Goal: Transaction & Acquisition: Purchase product/service

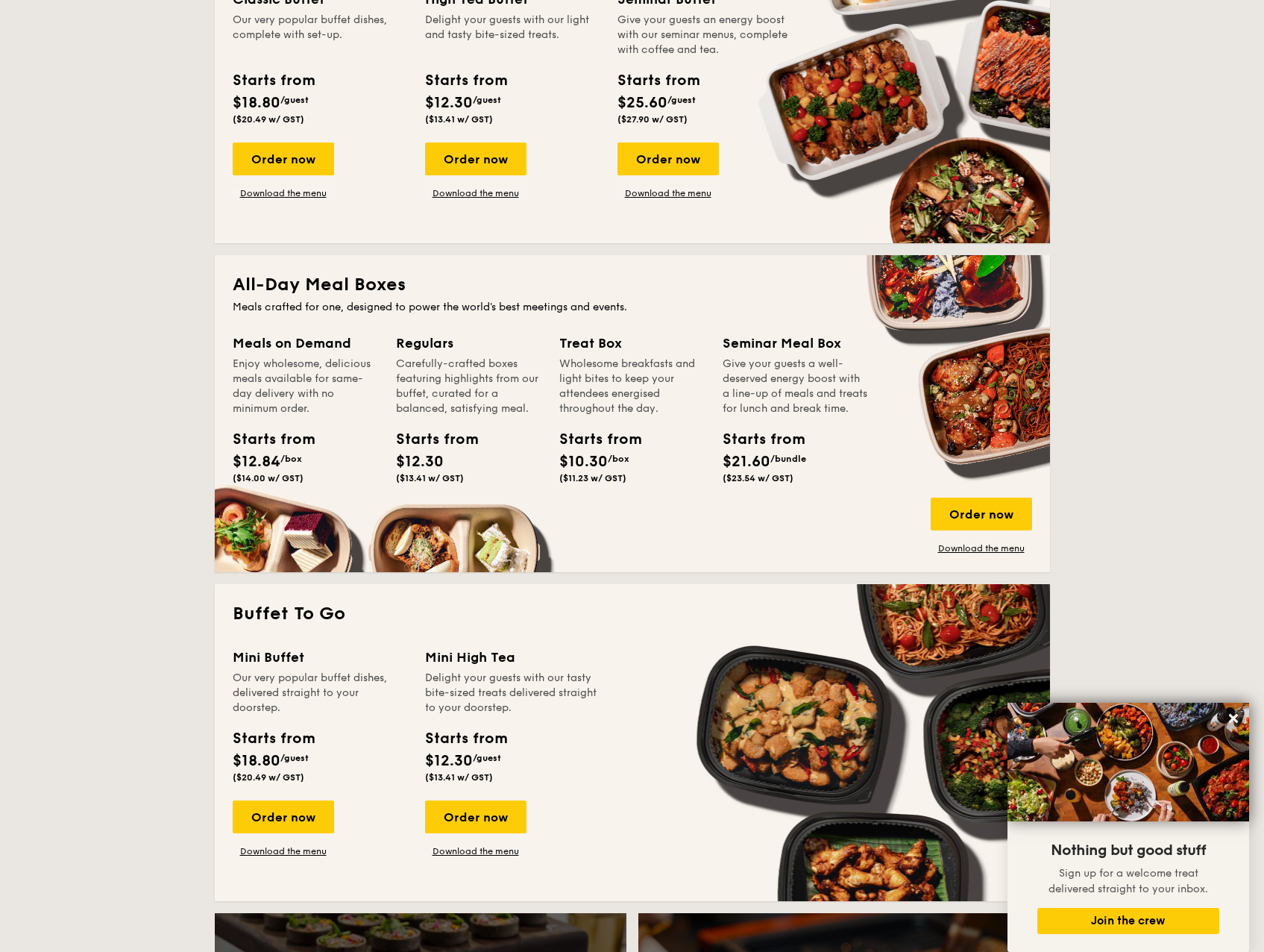
scroll to position [746, 0]
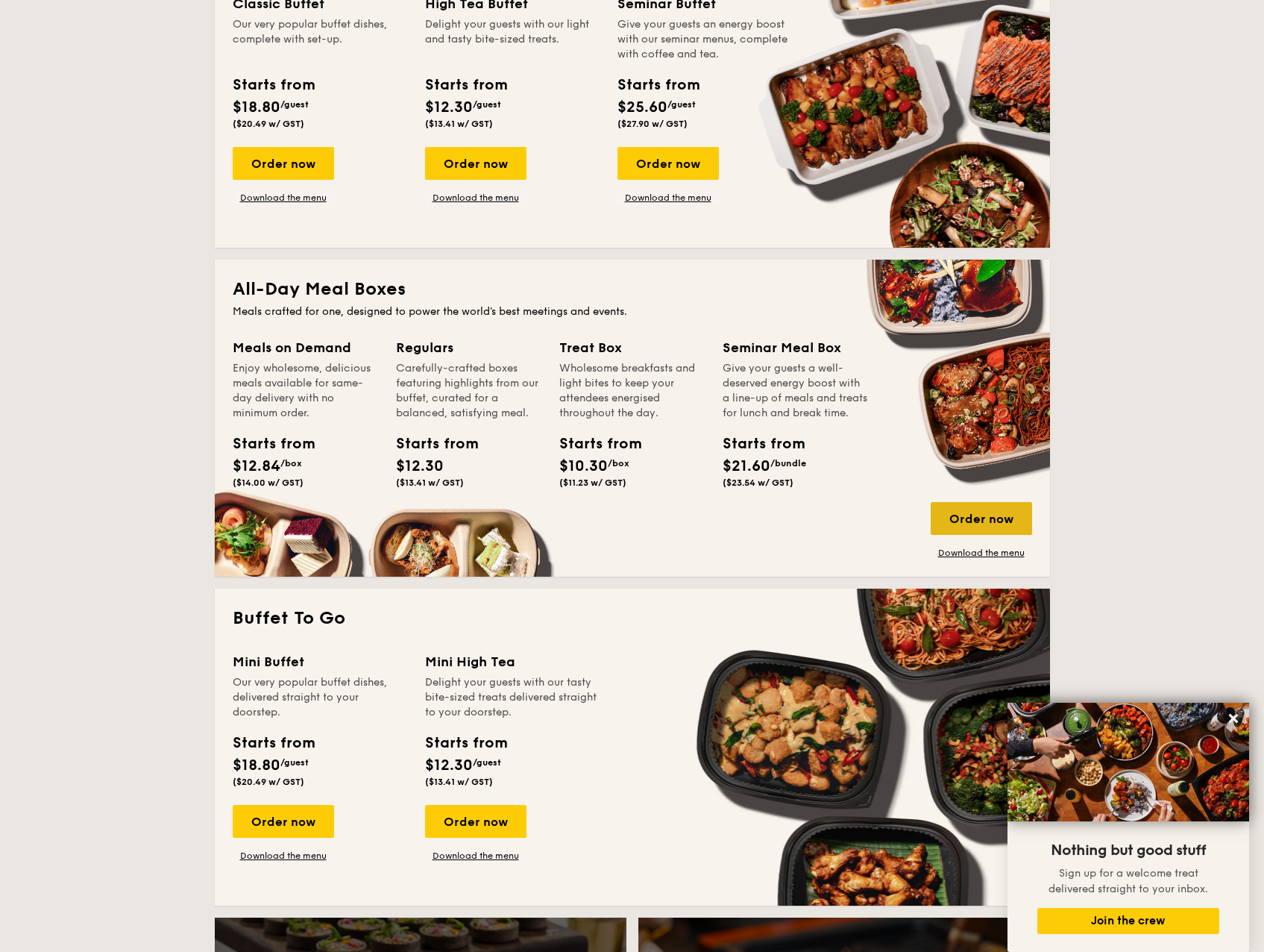
click at [971, 521] on div "Order now" at bounding box center [981, 518] width 102 height 33
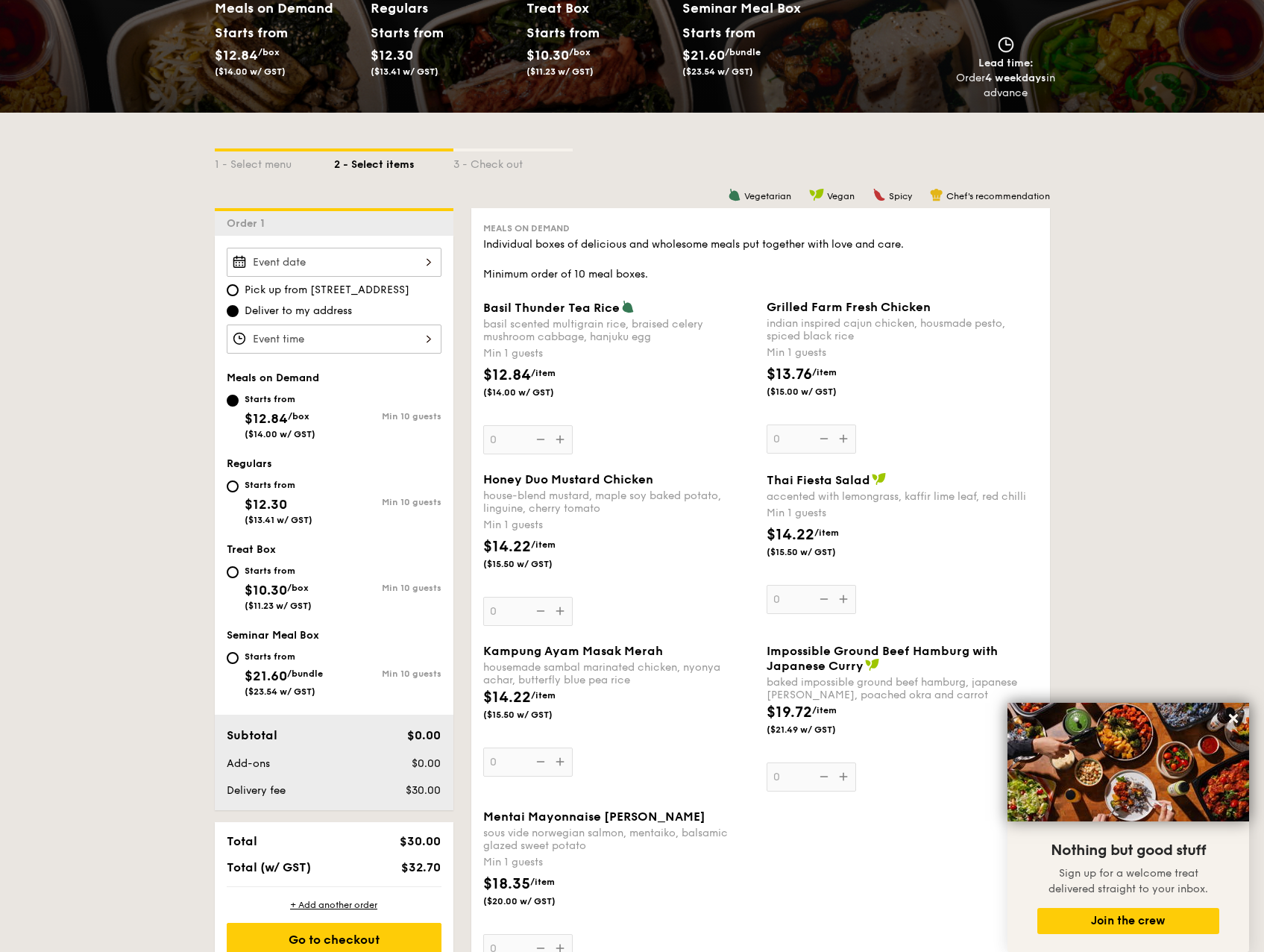
scroll to position [224, 0]
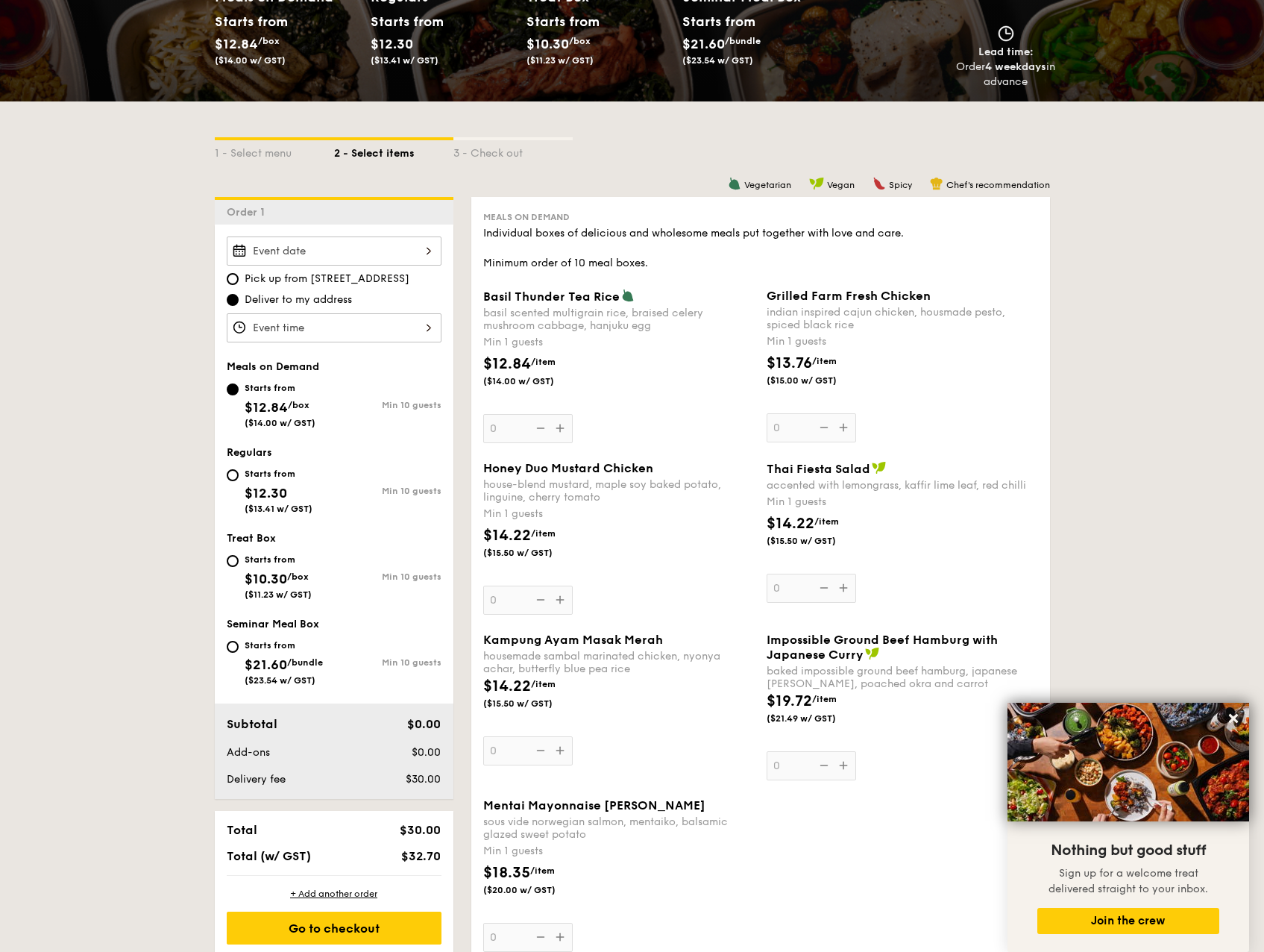
click at [358, 249] on input "Basil Thunder Tea [PERSON_NAME] scented multigrain rice, braised celery mushroo…" at bounding box center [333, 251] width 215 height 29
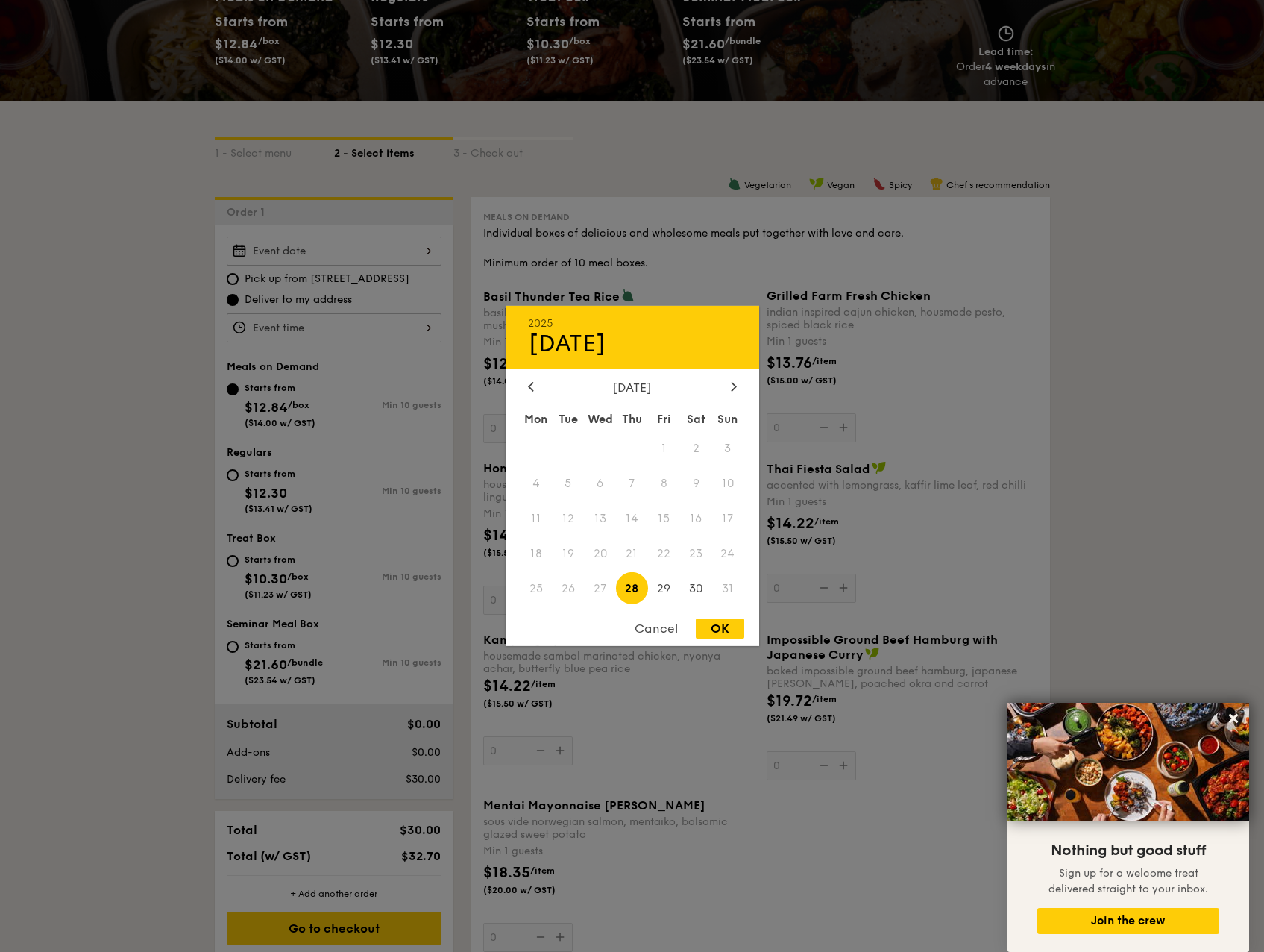
click at [744, 393] on div "[DATE]" at bounding box center [632, 387] width 253 height 14
click at [735, 390] on icon at bounding box center [734, 386] width 6 height 9
click at [634, 488] on span "11" at bounding box center [632, 483] width 32 height 32
click at [726, 631] on div "OK" at bounding box center [720, 629] width 48 height 20
type input "[DATE]"
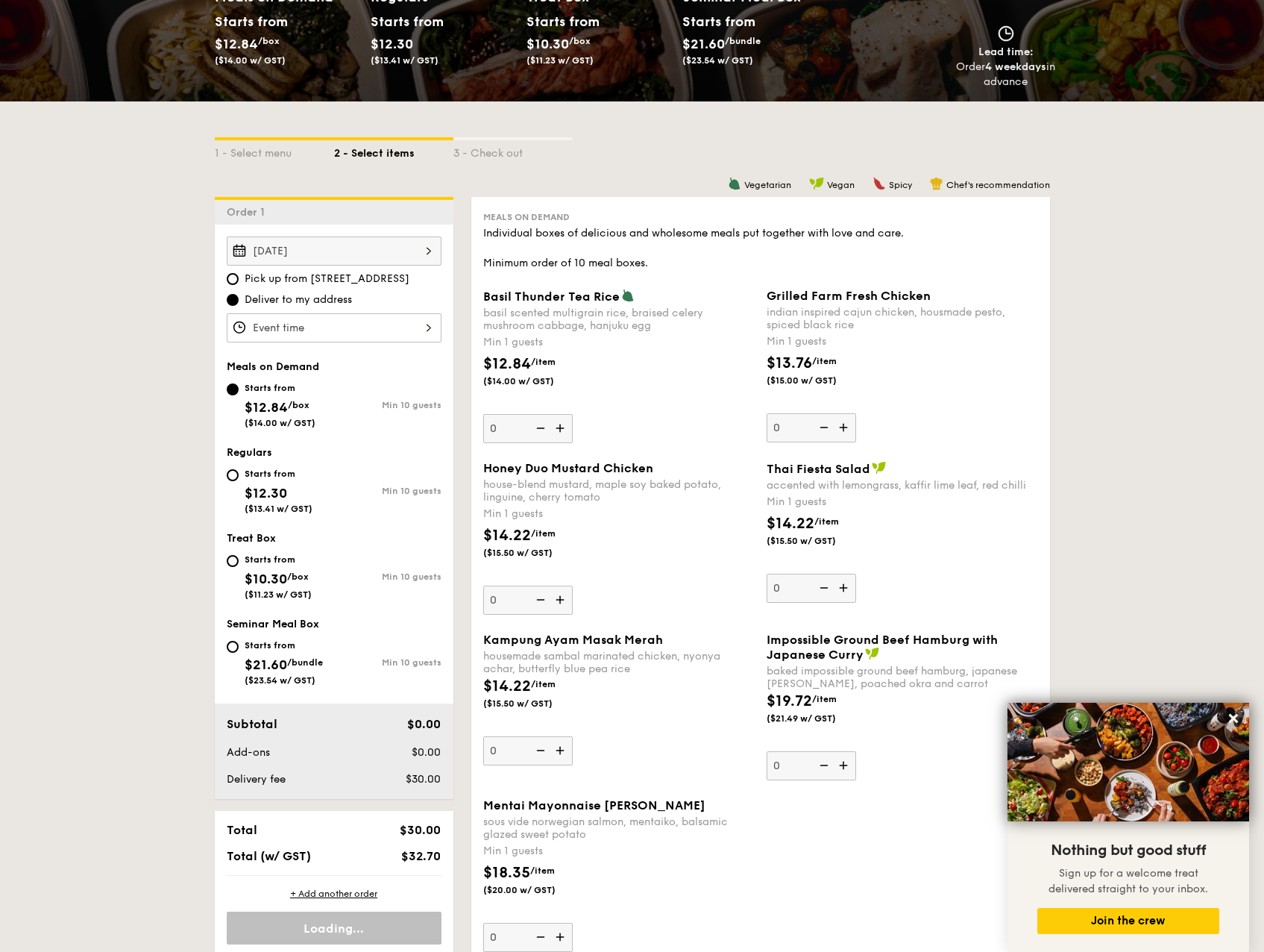
click at [378, 329] on input "Basil Thunder Tea [PERSON_NAME] scented multigrain rice, braised celery mushroo…" at bounding box center [333, 327] width 215 height 29
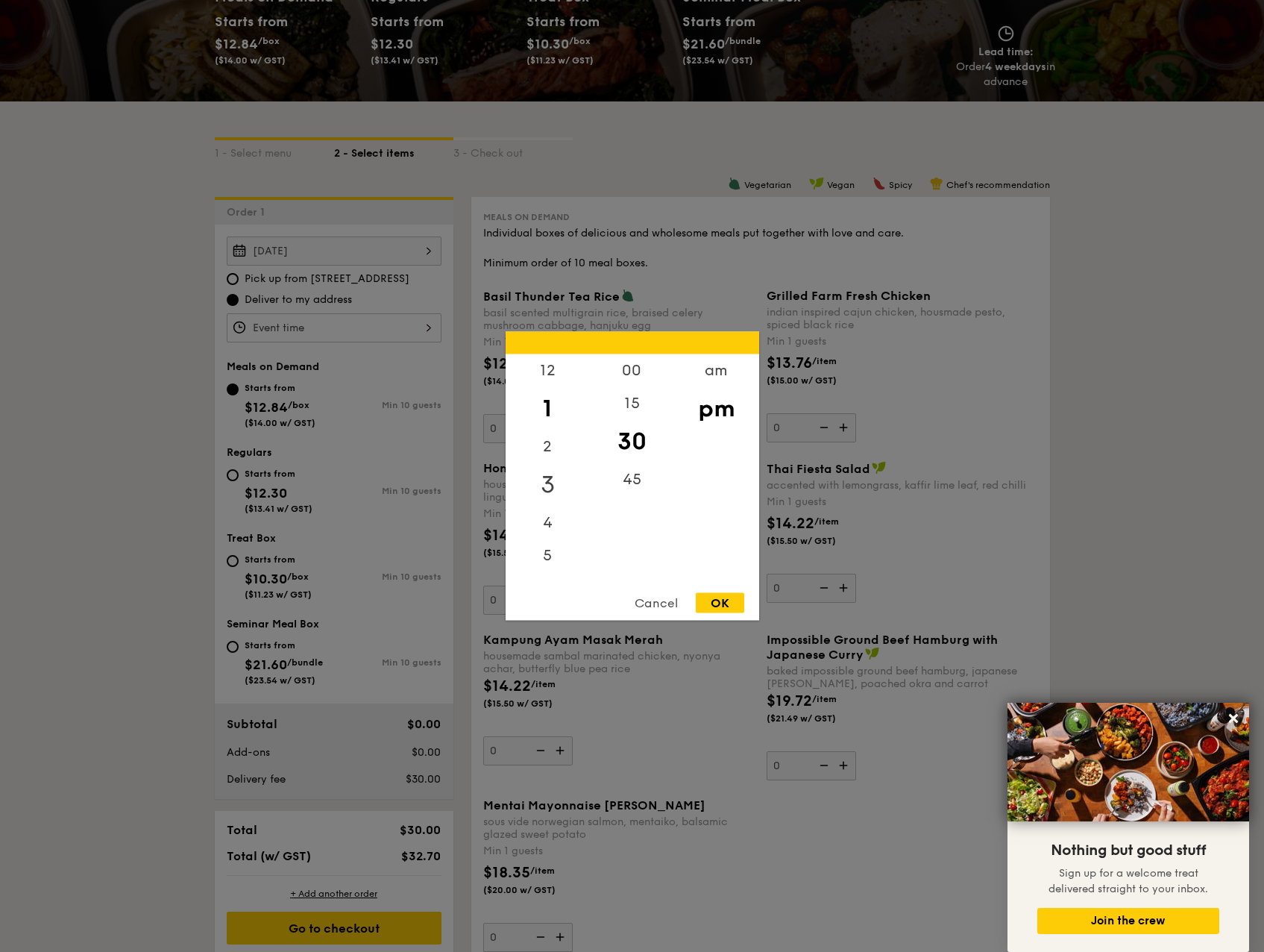
drag, startPoint x: 545, startPoint y: 428, endPoint x: 549, endPoint y: 486, distance: 58.1
click at [549, 485] on div "12 1 2 3 4 5 6 7 8 9 10 11" at bounding box center [548, 468] width 84 height 227
drag, startPoint x: 549, startPoint y: 486, endPoint x: 539, endPoint y: 450, distance: 37.4
click at [539, 450] on div "12 1 2 3 4 5 6 7 8 9 10 11" at bounding box center [548, 468] width 84 height 227
click at [539, 450] on div "2" at bounding box center [548, 452] width 84 height 43
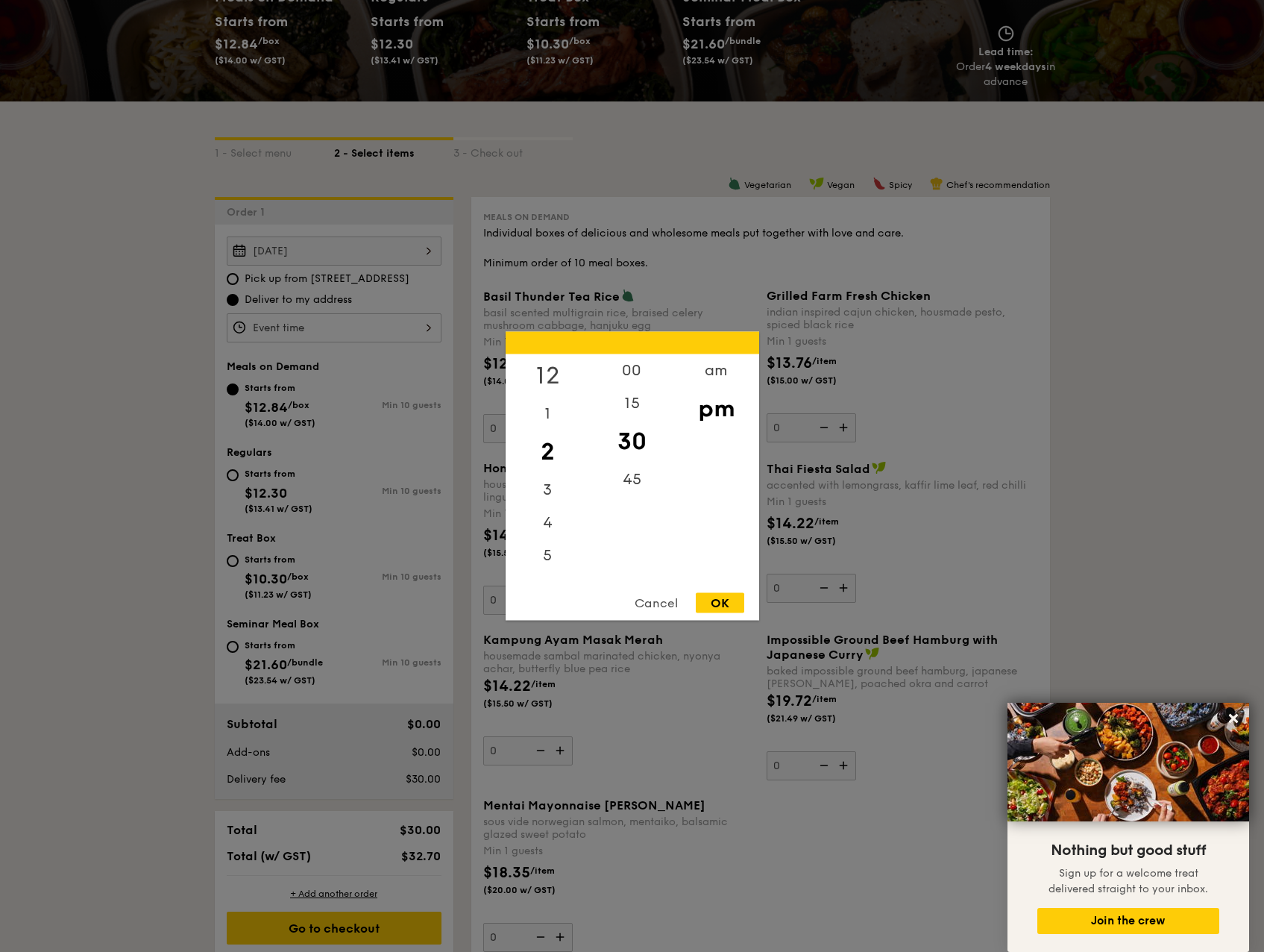
click at [544, 378] on div "12" at bounding box center [548, 375] width 84 height 43
click at [735, 602] on div "OK" at bounding box center [720, 604] width 48 height 20
type input "12:30PM"
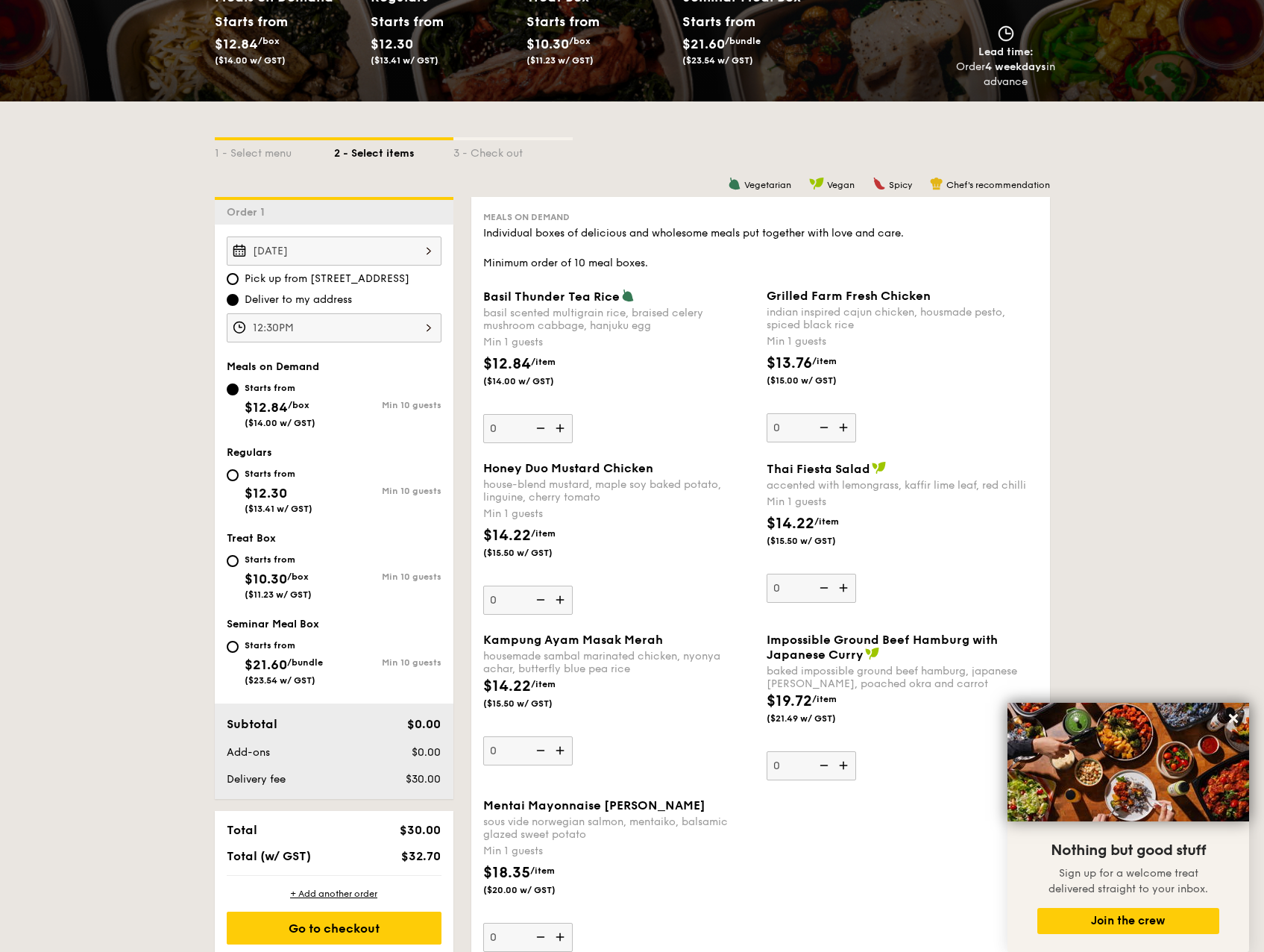
click at [256, 646] on div "Starts from" at bounding box center [284, 645] width 78 height 12
click at [238, 646] on input "Starts from $21.60 /bundle ($23.54 w/ GST) Min 10 guests" at bounding box center [232, 646] width 12 height 12
radio input "true"
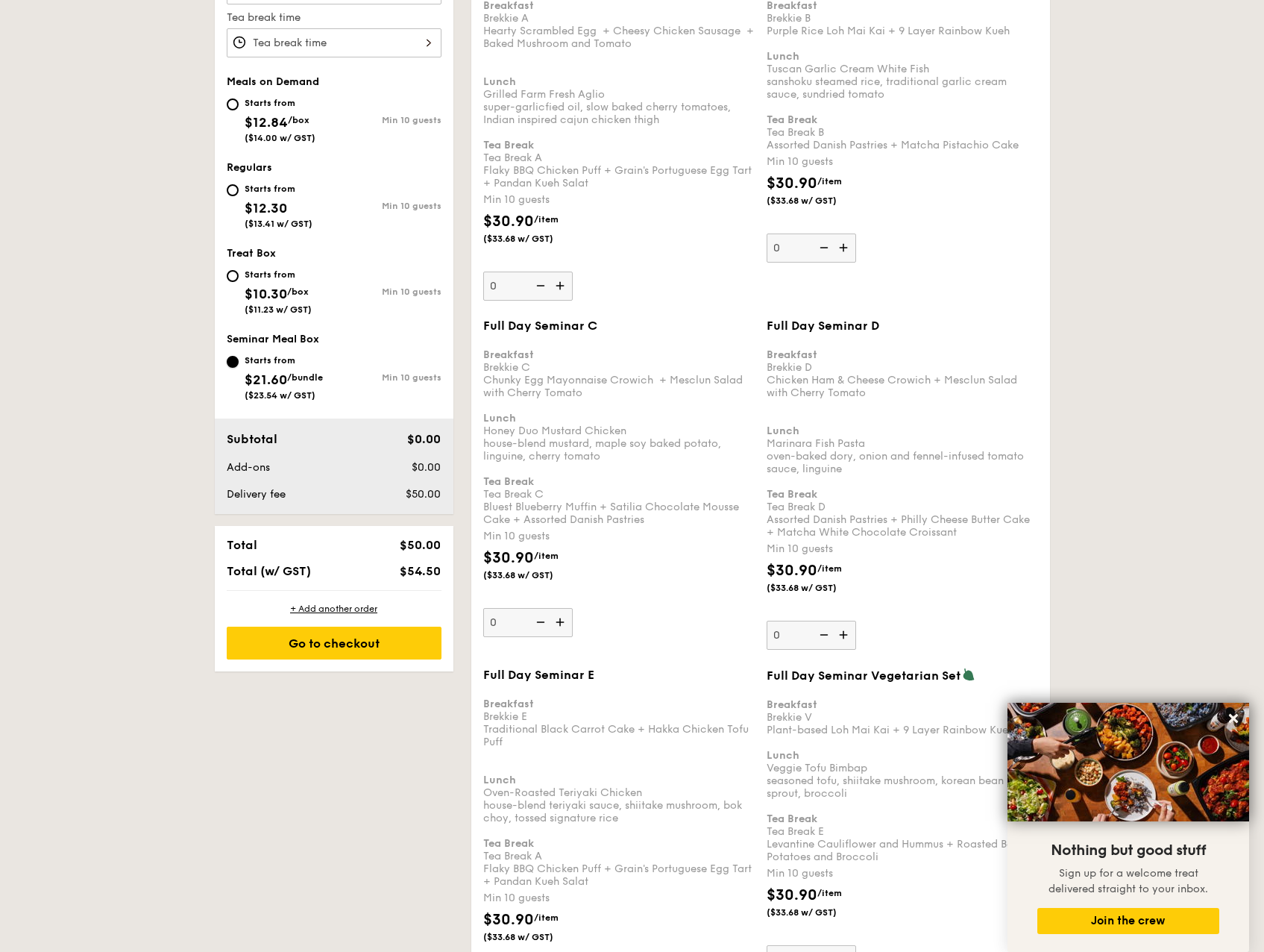
scroll to position [447, 0]
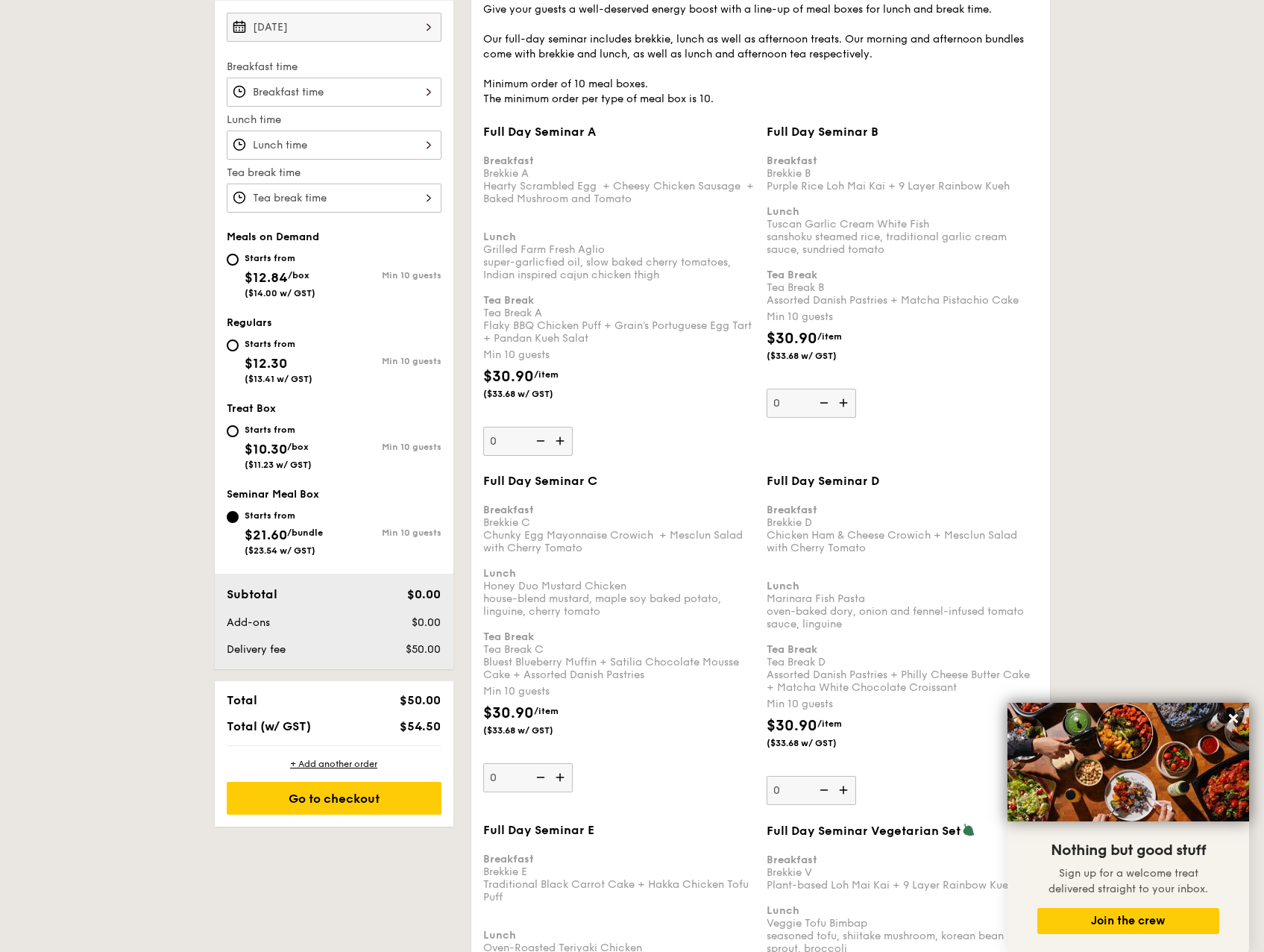
click at [233, 351] on div "Starts from $12.30 ($13.41 w/ GST)" at bounding box center [279, 360] width 107 height 49
click at [233, 351] on input "Starts from $12.30 ($13.41 w/ GST) Min 10 guests" at bounding box center [232, 345] width 12 height 12
radio input "true"
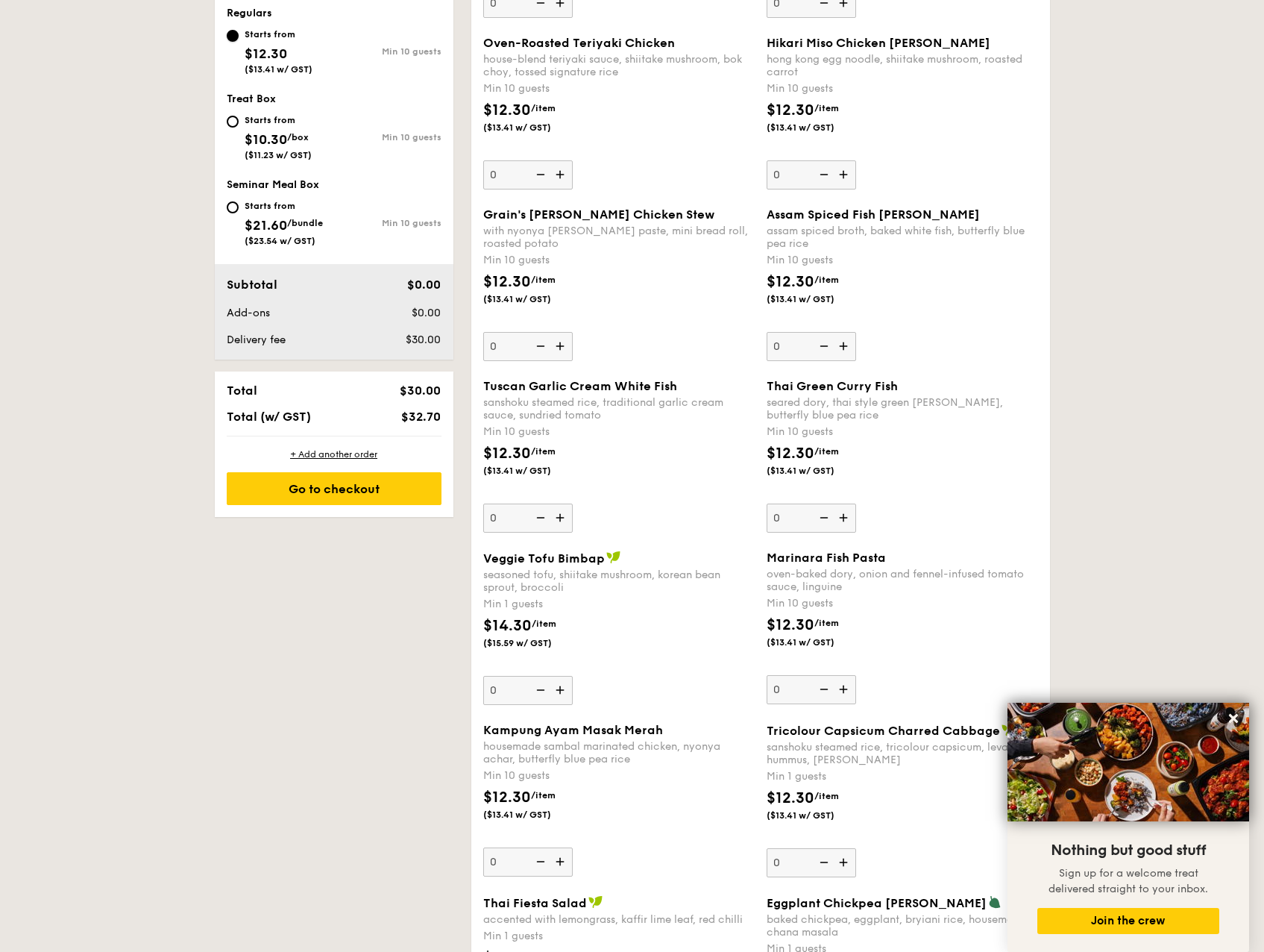
scroll to position [644, 0]
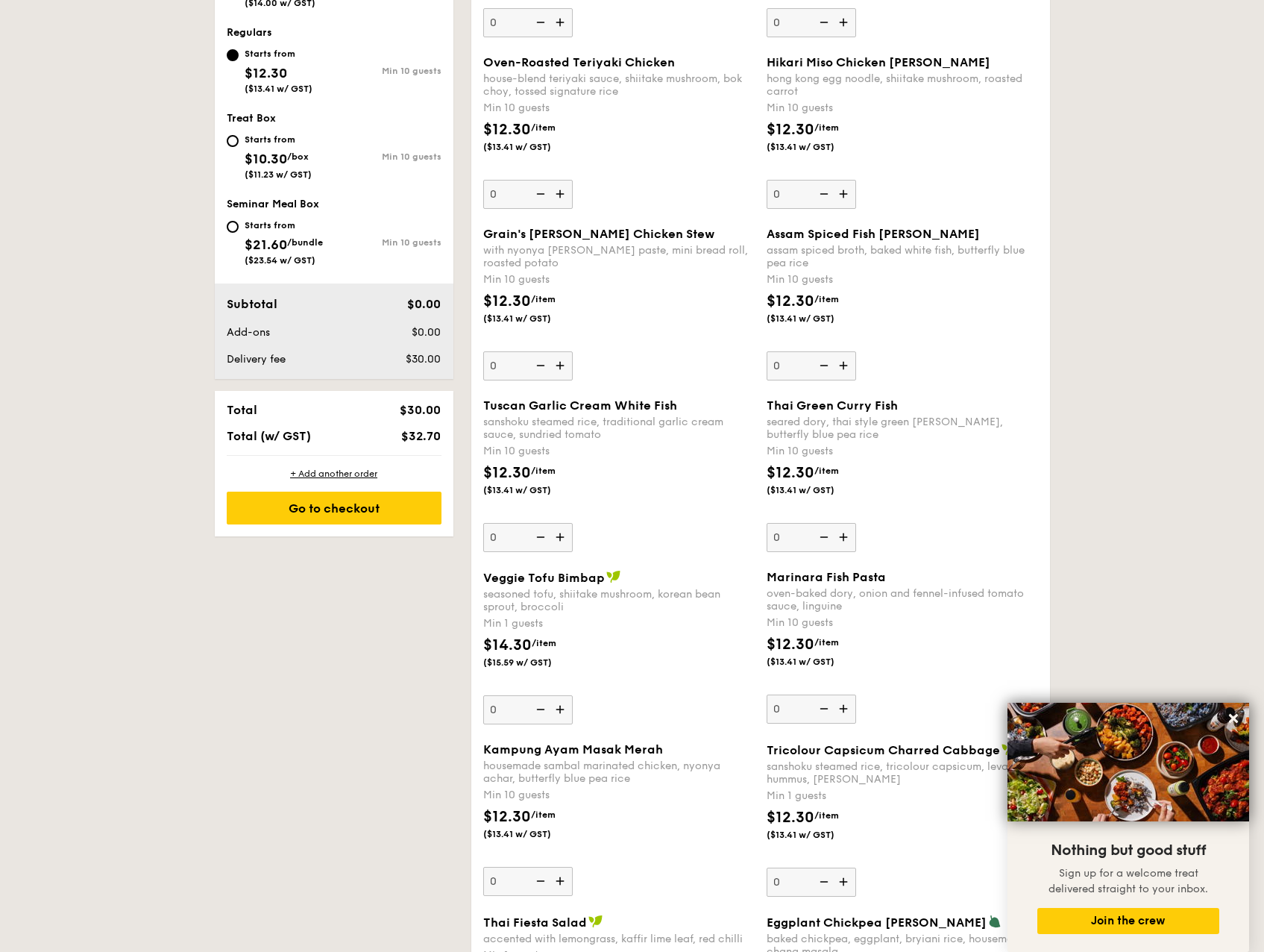
click at [508, 716] on input "0" at bounding box center [528, 709] width 89 height 29
type input "30"
click at [646, 681] on div "$14.30 /item ($15.59 w/ GST)" at bounding box center [618, 660] width 283 height 52
click at [573, 695] on input "30" at bounding box center [528, 709] width 89 height 29
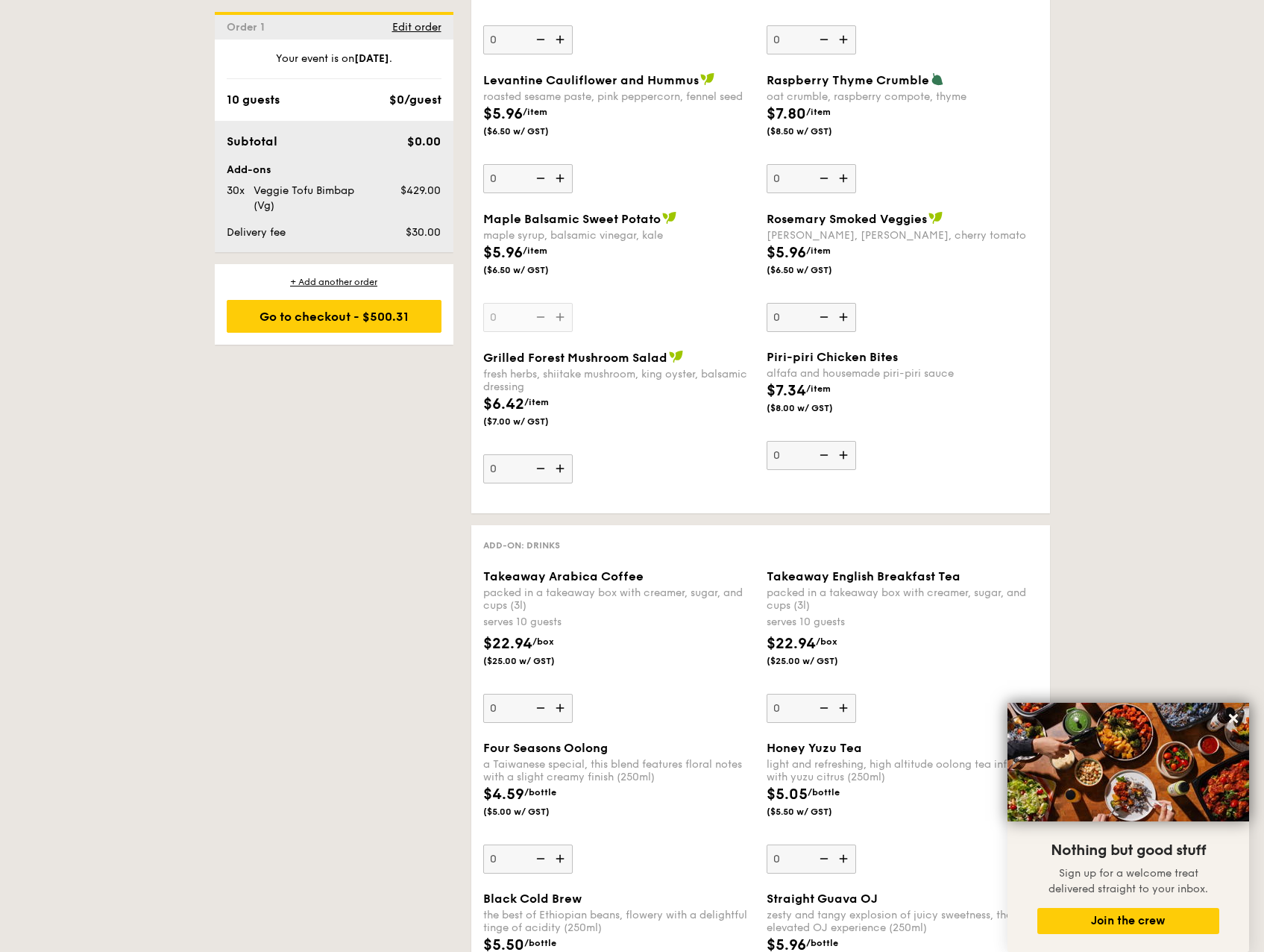
scroll to position [2807, 0]
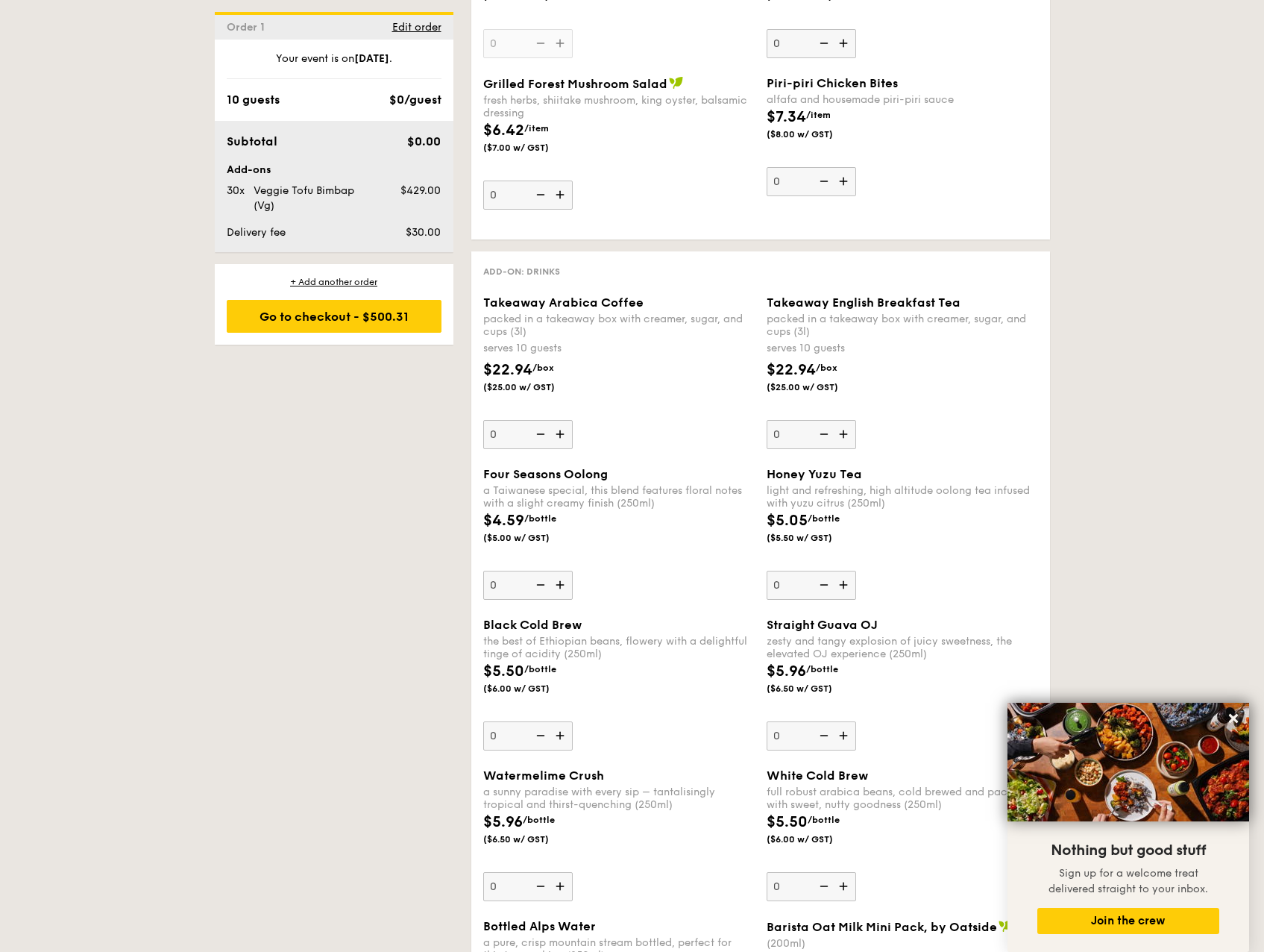
click at [507, 432] on input "0" at bounding box center [528, 434] width 89 height 29
type input "1"
click at [789, 428] on input "0" at bounding box center [811, 434] width 89 height 29
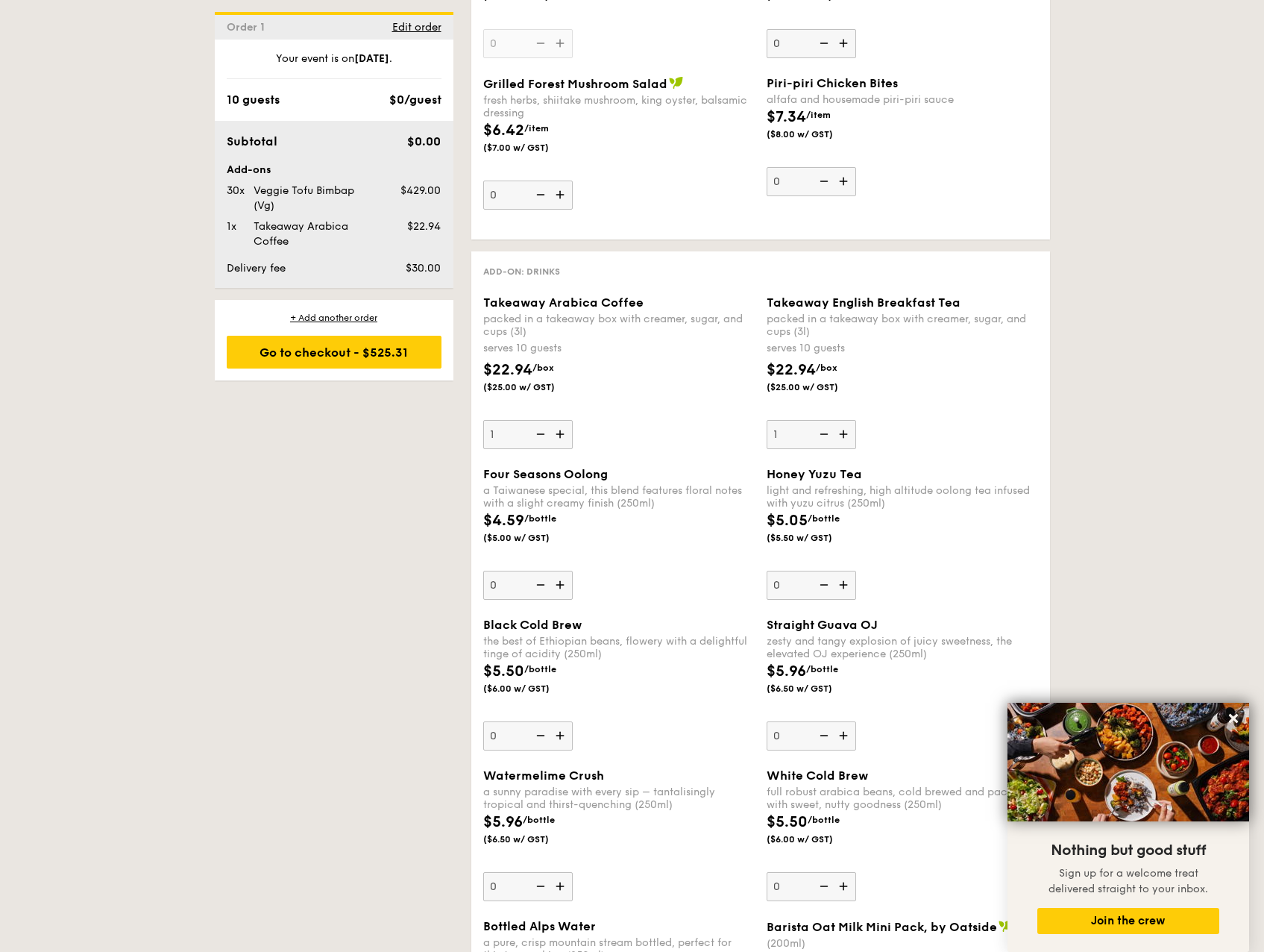
type input "1"
click at [702, 569] on div "Four Seasons Oolong a Taiwanese special, this blend features floral notes with …" at bounding box center [618, 533] width 271 height 133
click at [573, 571] on input "0" at bounding box center [528, 585] width 89 height 29
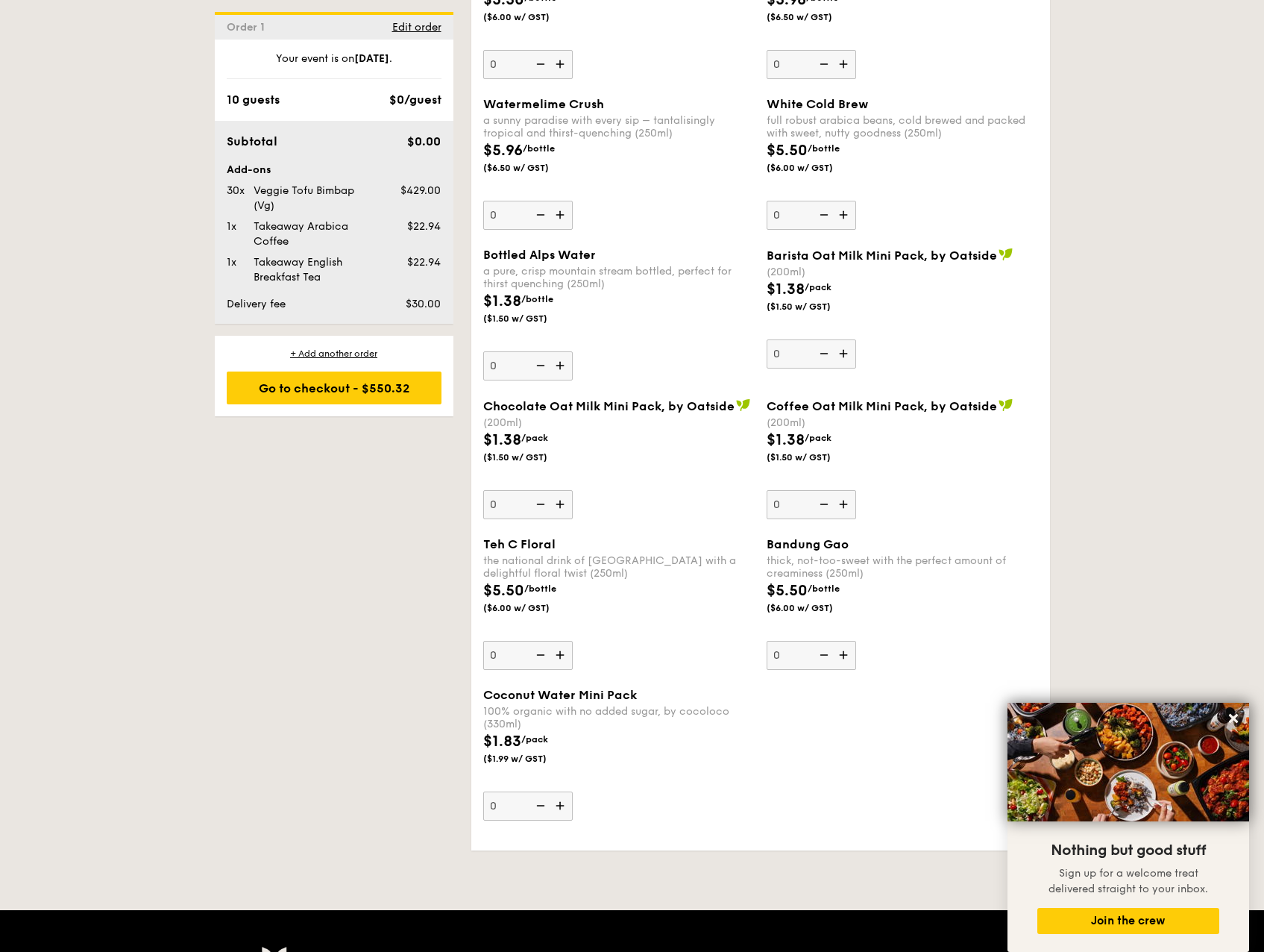
scroll to position [3403, 0]
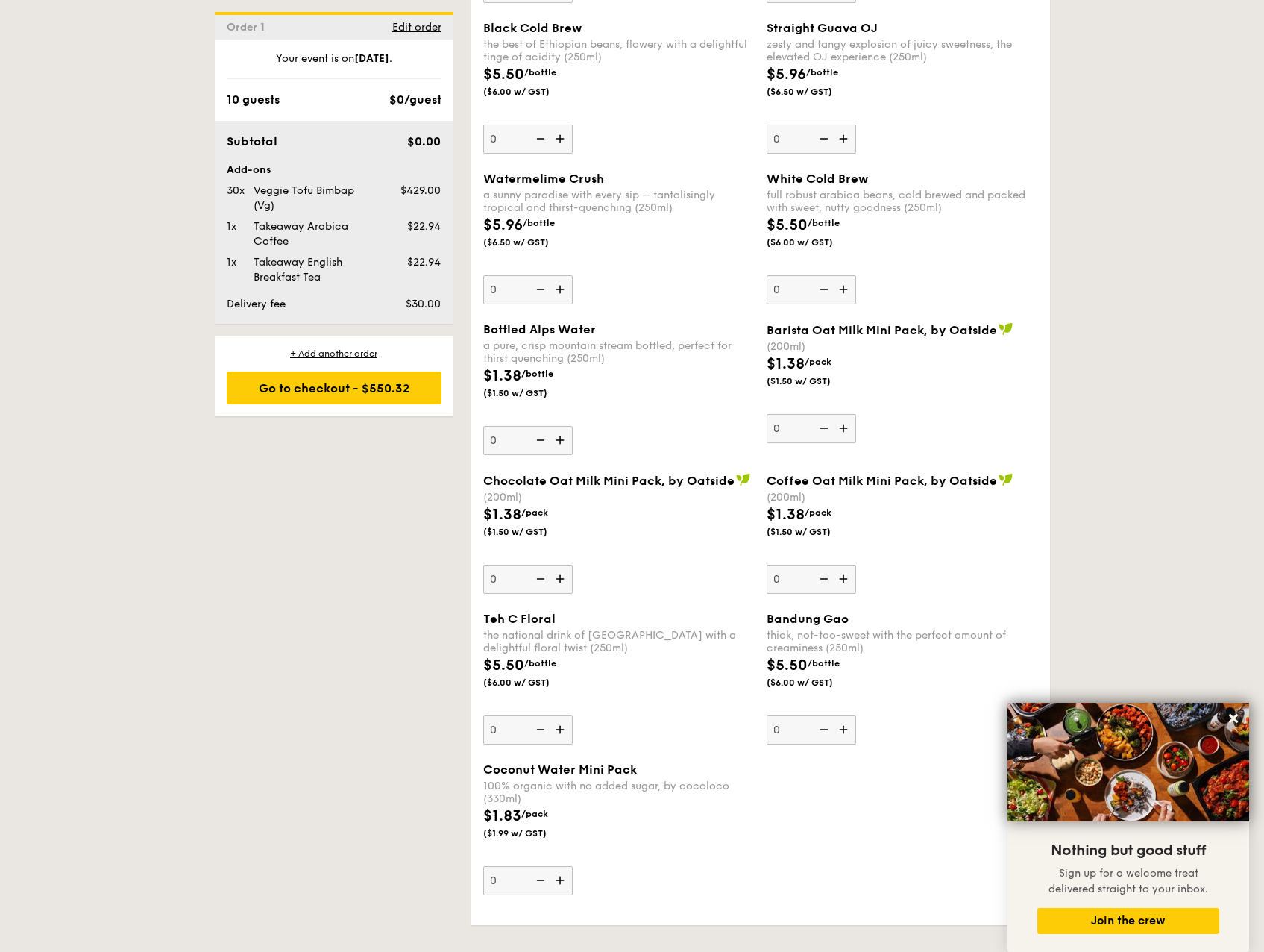
click at [501, 583] on input "0" at bounding box center [528, 578] width 89 height 29
type input "10"
click at [501, 885] on input "0" at bounding box center [528, 880] width 89 height 29
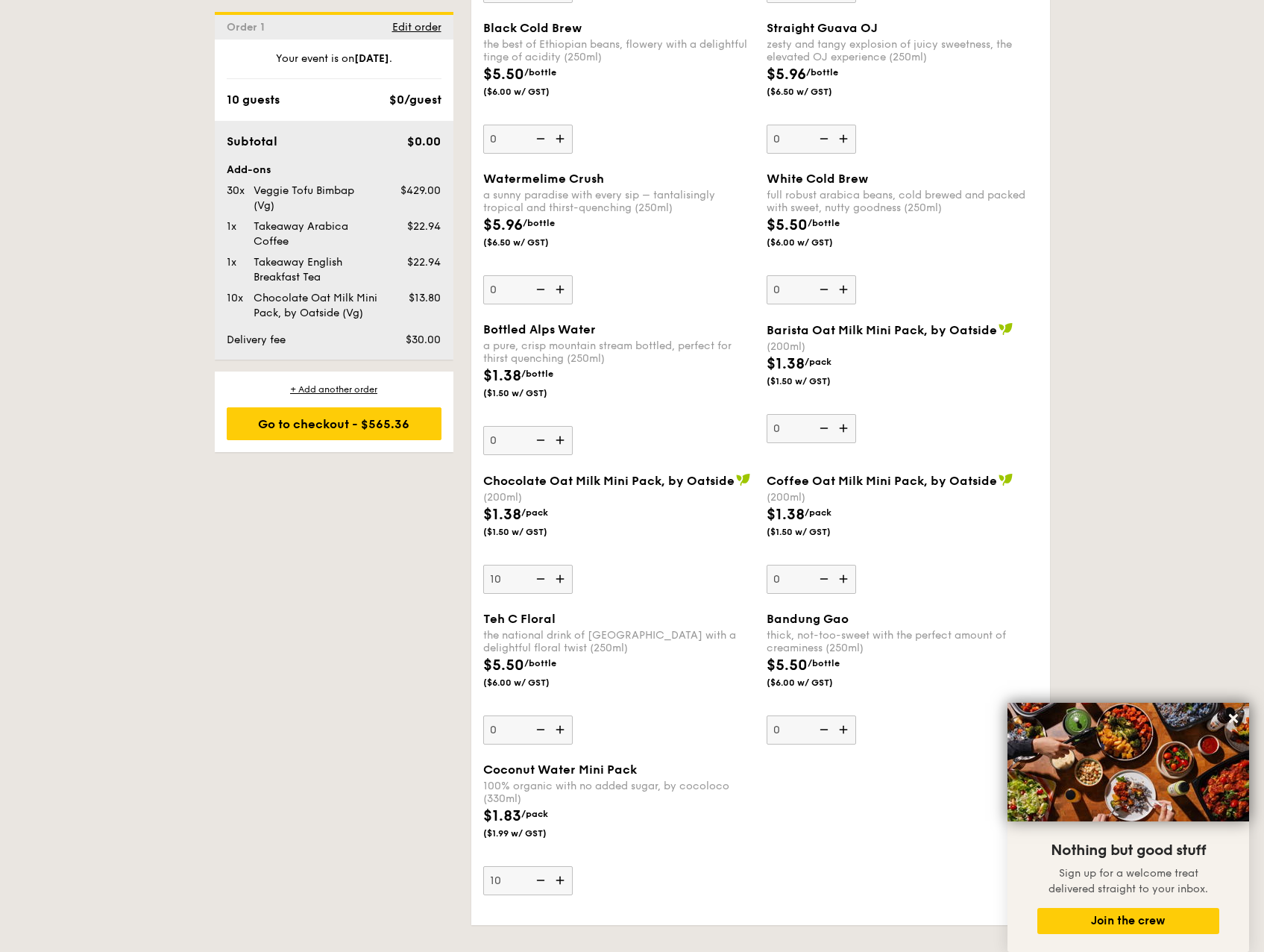
type input "10"
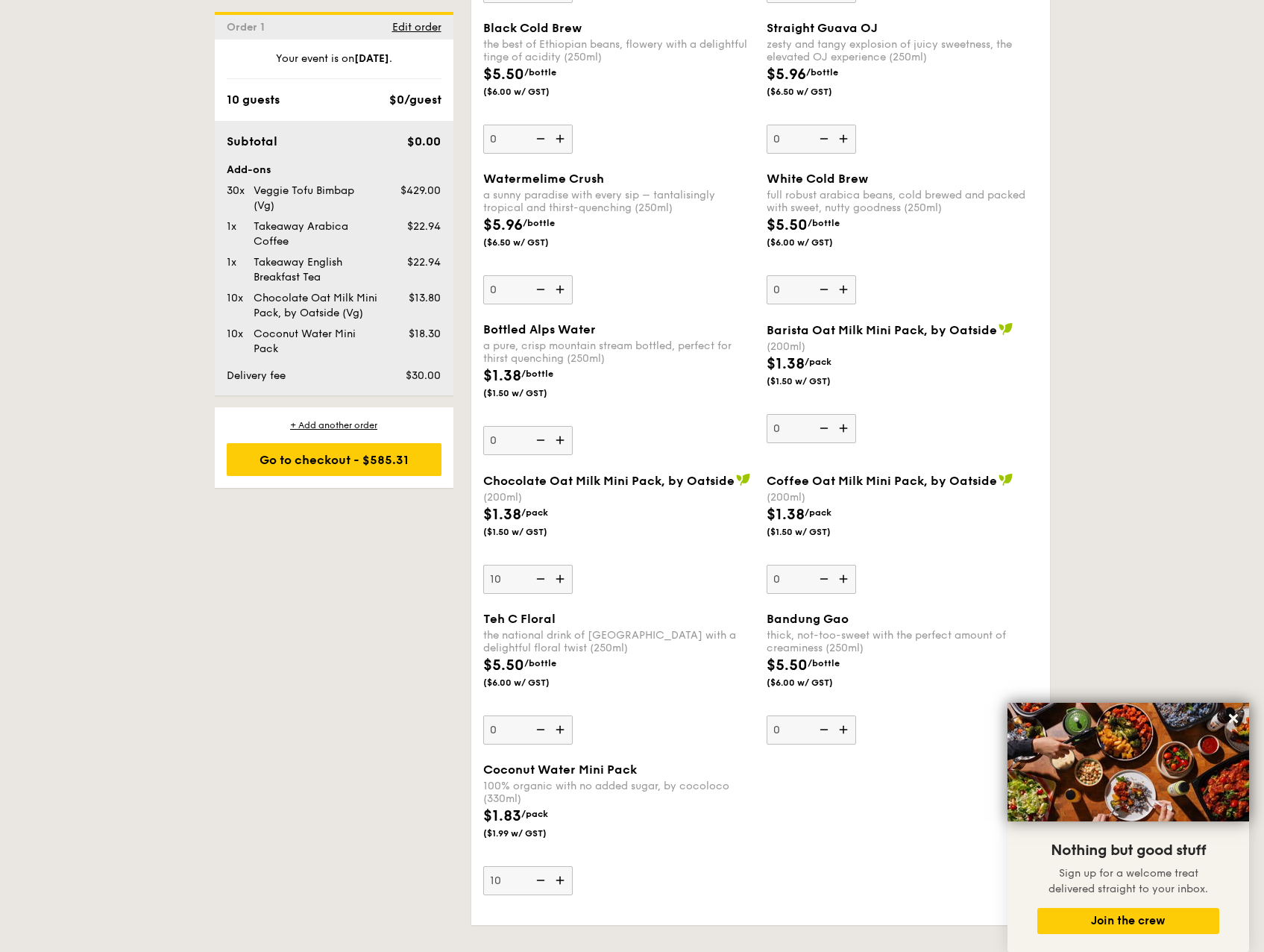
drag, startPoint x: 618, startPoint y: 836, endPoint x: 628, endPoint y: 848, distance: 15.6
click at [628, 848] on div "$1.83 /pack ($1.99 w/ GST)" at bounding box center [618, 831] width 283 height 52
click at [573, 866] on input "10" at bounding box center [528, 880] width 89 height 29
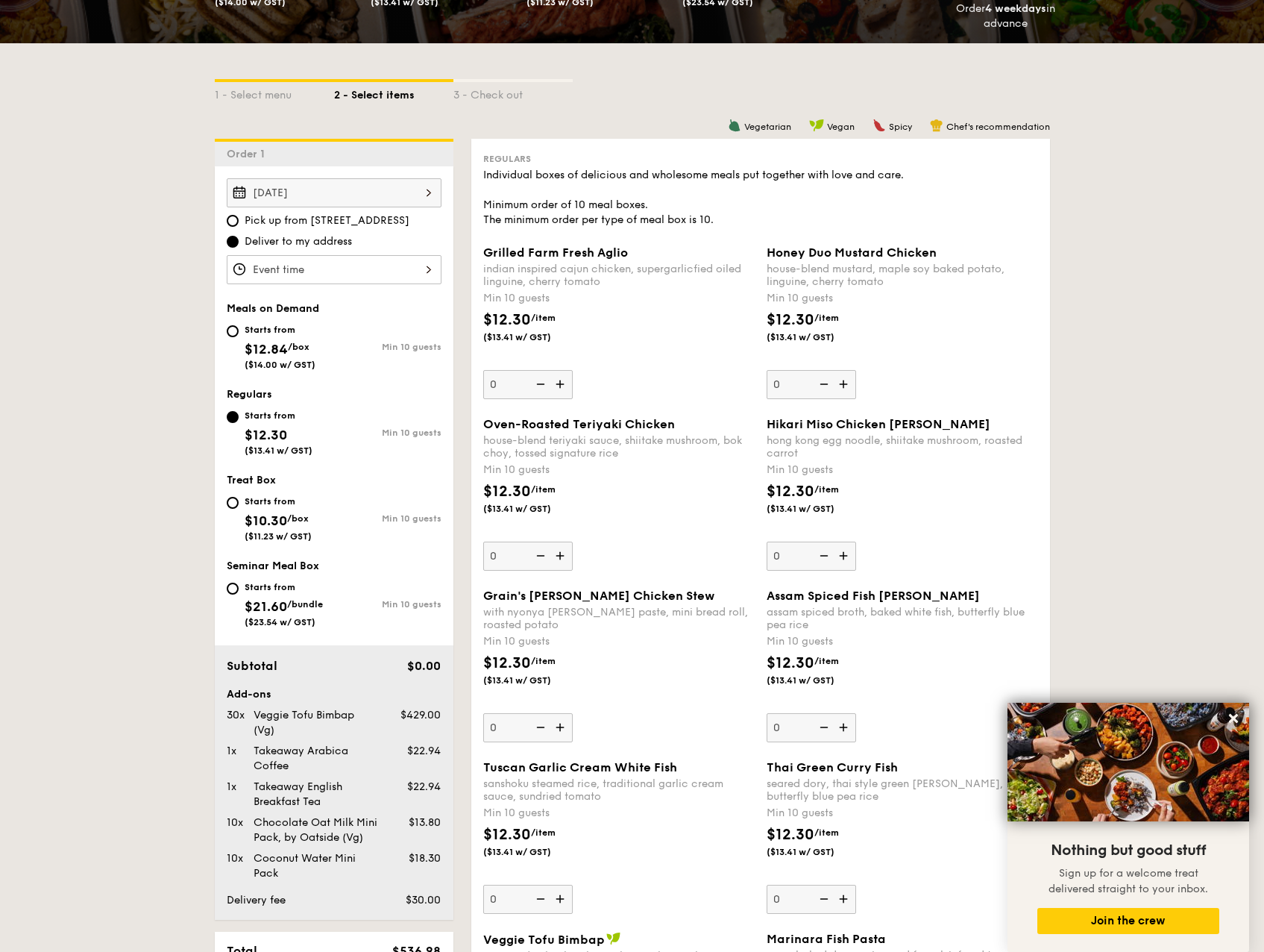
scroll to position [271, 0]
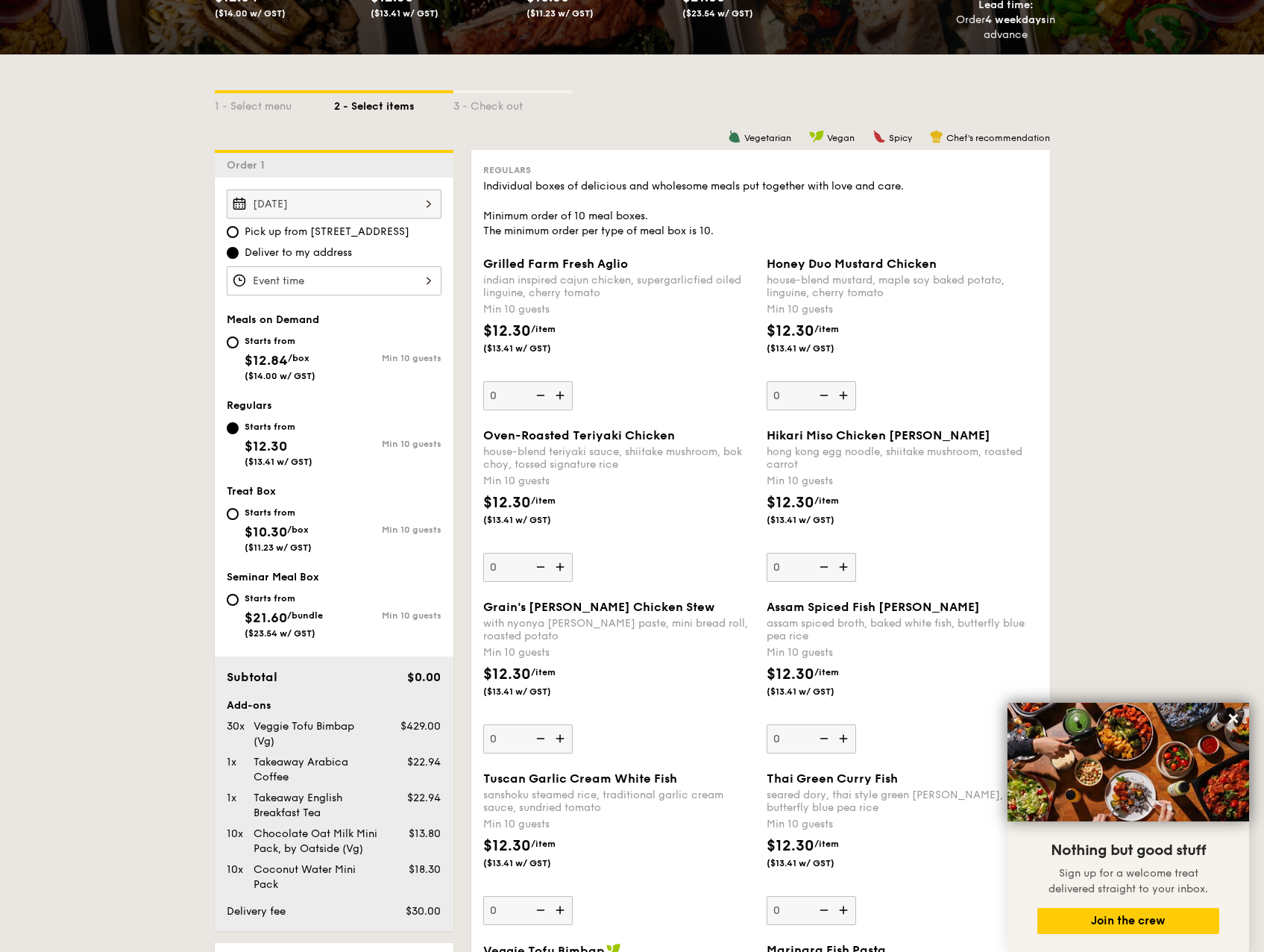
click at [358, 272] on input "Grilled Farm Fresh Aglio indian inspired cajun chicken, supergarlicfied oiled l…" at bounding box center [333, 280] width 215 height 29
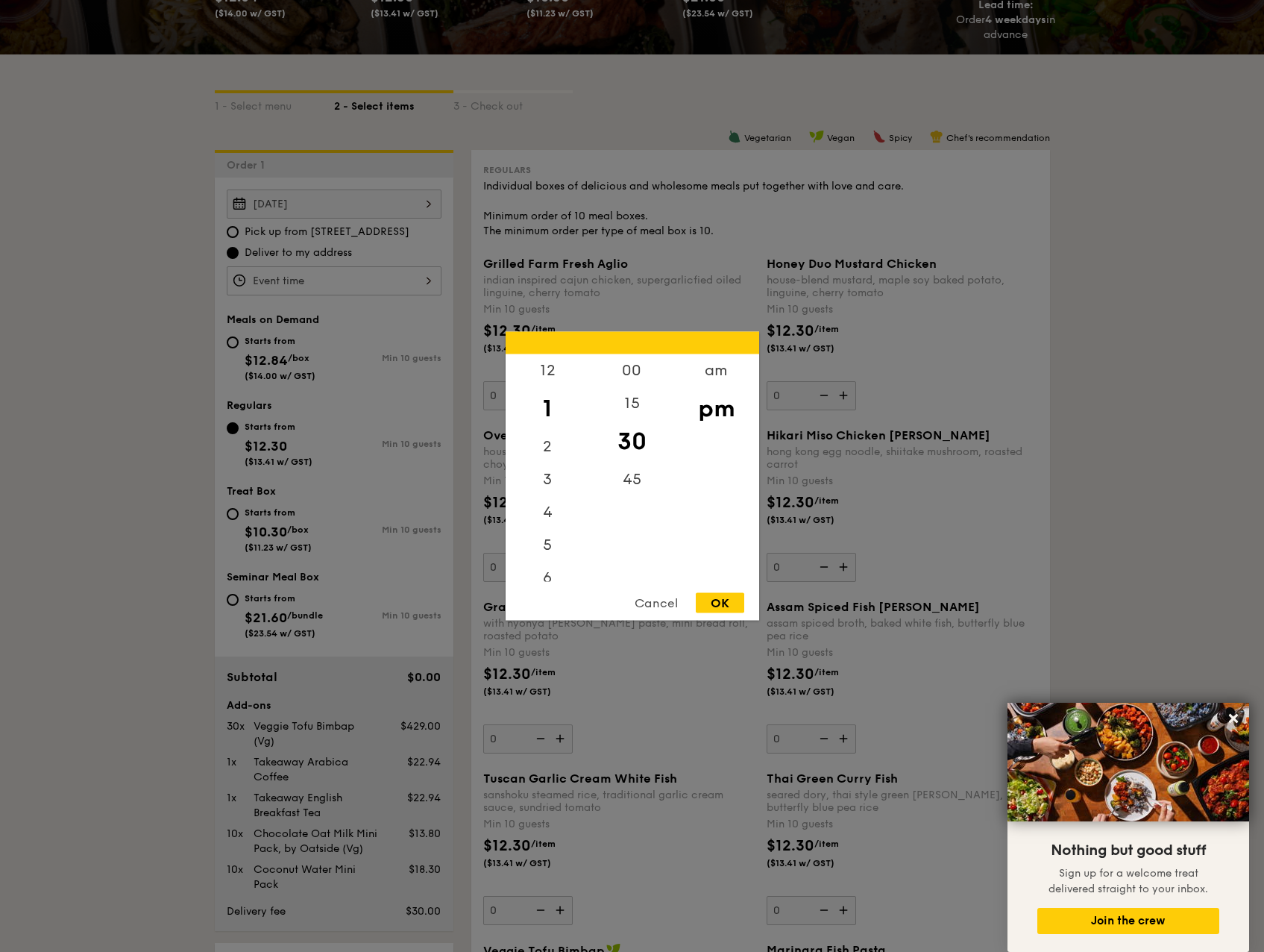
click at [358, 272] on div at bounding box center [632, 476] width 1264 height 952
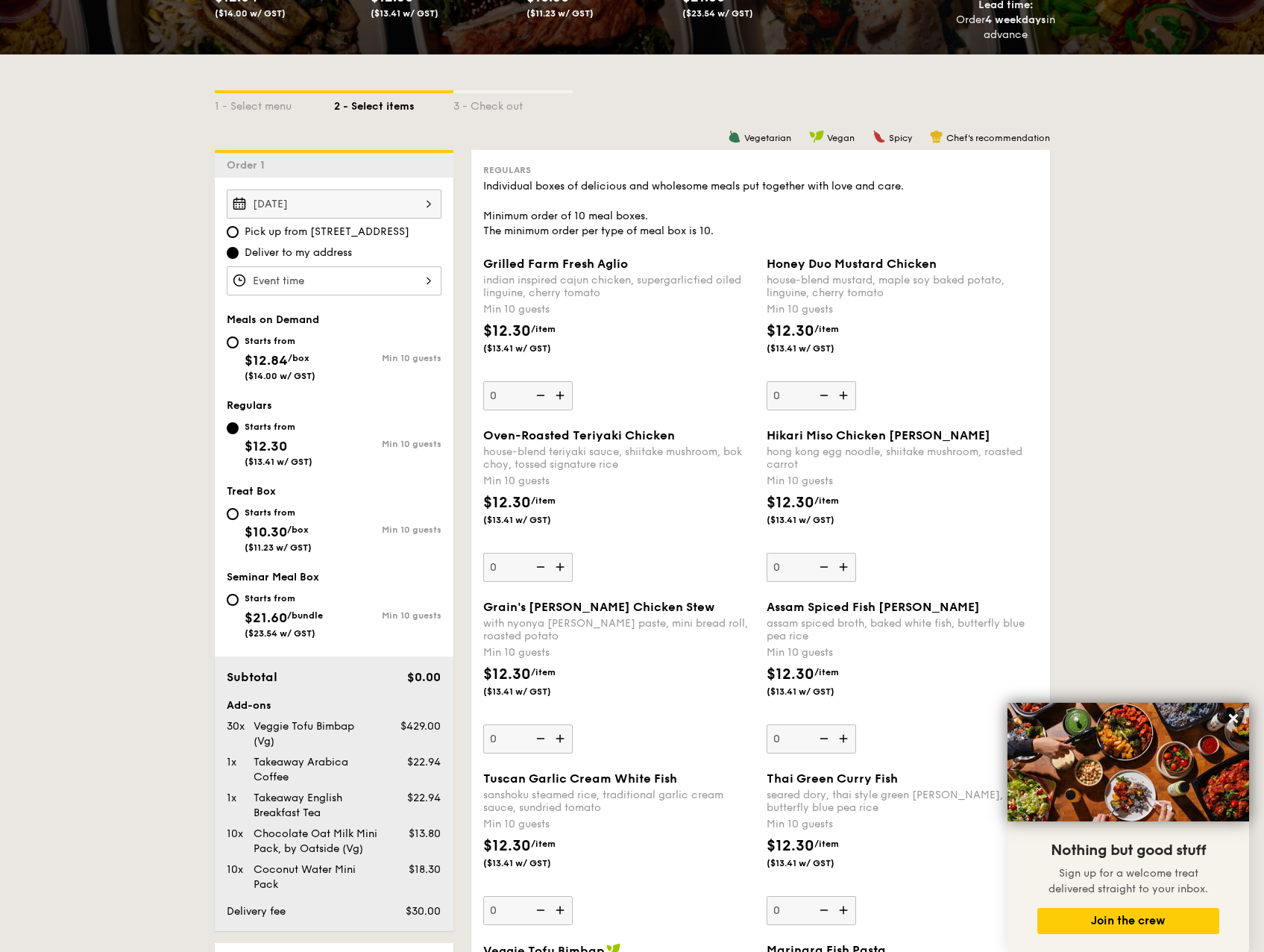
click at [323, 252] on span "Deliver to my address" at bounding box center [298, 252] width 107 height 15
click at [238, 252] on input "Deliver to my address" at bounding box center [232, 252] width 12 height 12
click at [333, 290] on input "Grilled Farm Fresh Aglio indian inspired cajun chicken, supergarlicfied oiled l…" at bounding box center [333, 280] width 215 height 29
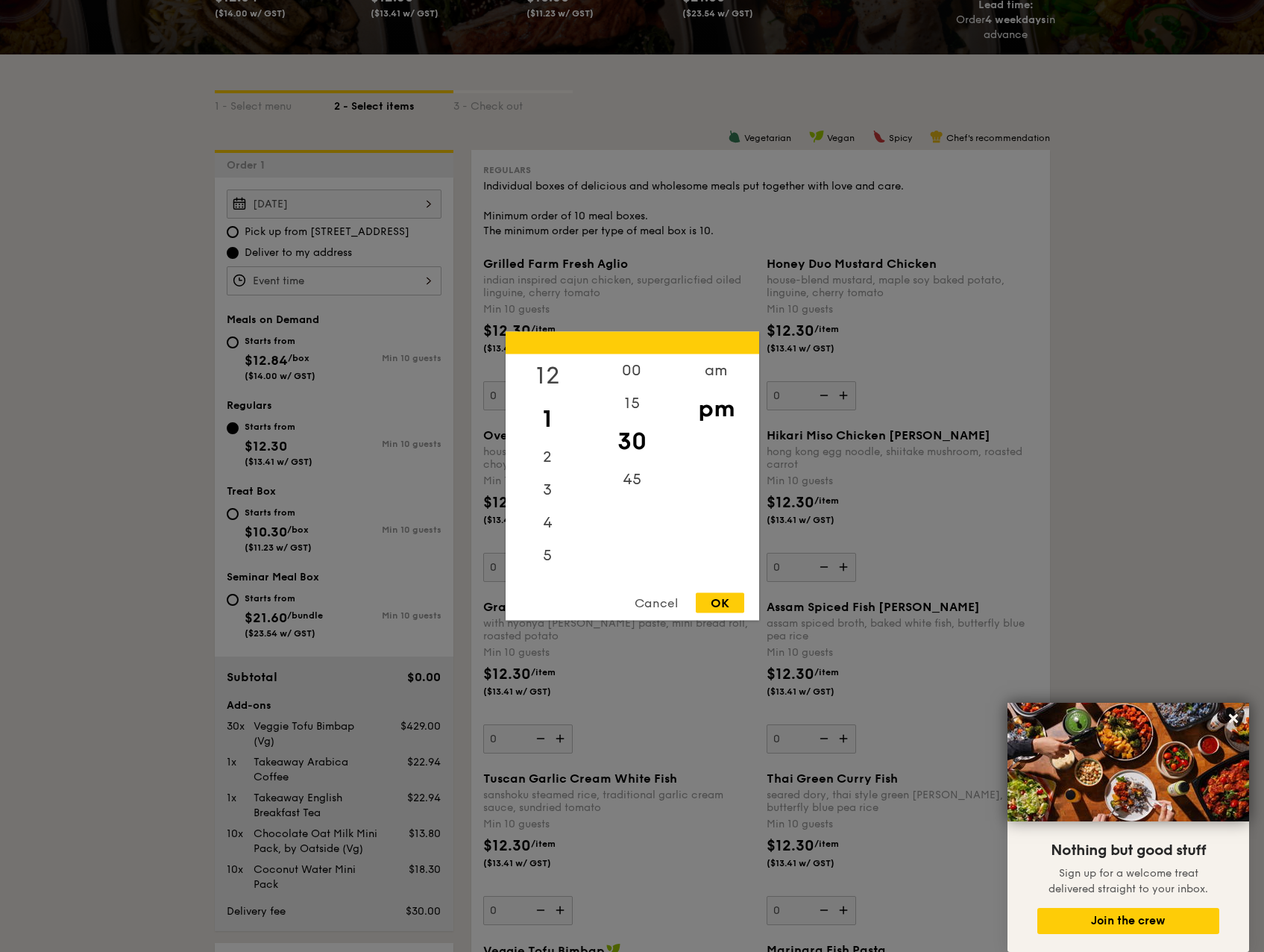
click at [551, 369] on div "12" at bounding box center [548, 375] width 84 height 43
click at [624, 372] on div "00" at bounding box center [632, 375] width 84 height 43
click at [733, 604] on div "OK" at bounding box center [720, 604] width 48 height 20
type input "12:00PM"
